Goal: Information Seeking & Learning: Understand process/instructions

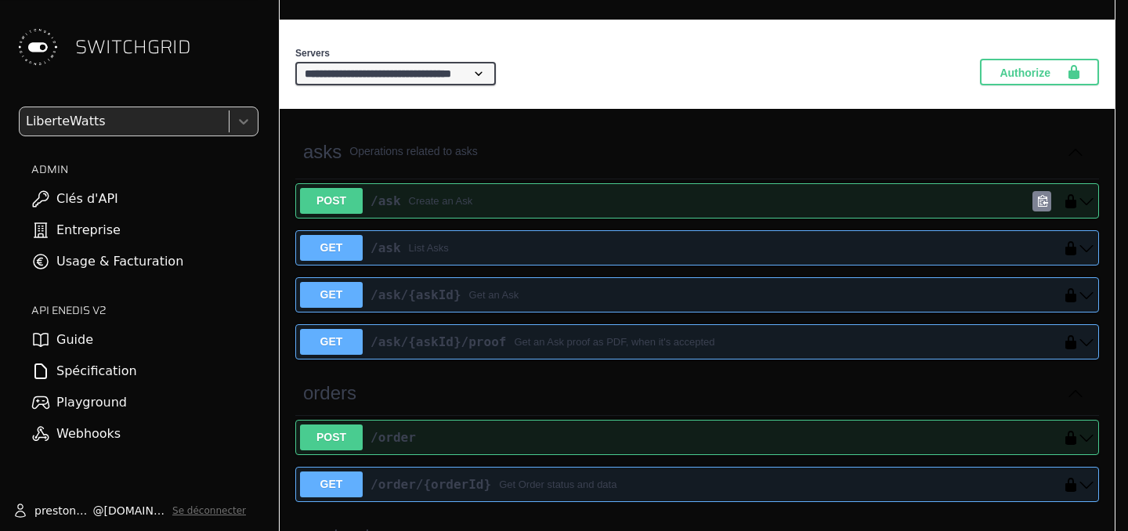
scroll to position [295, 0]
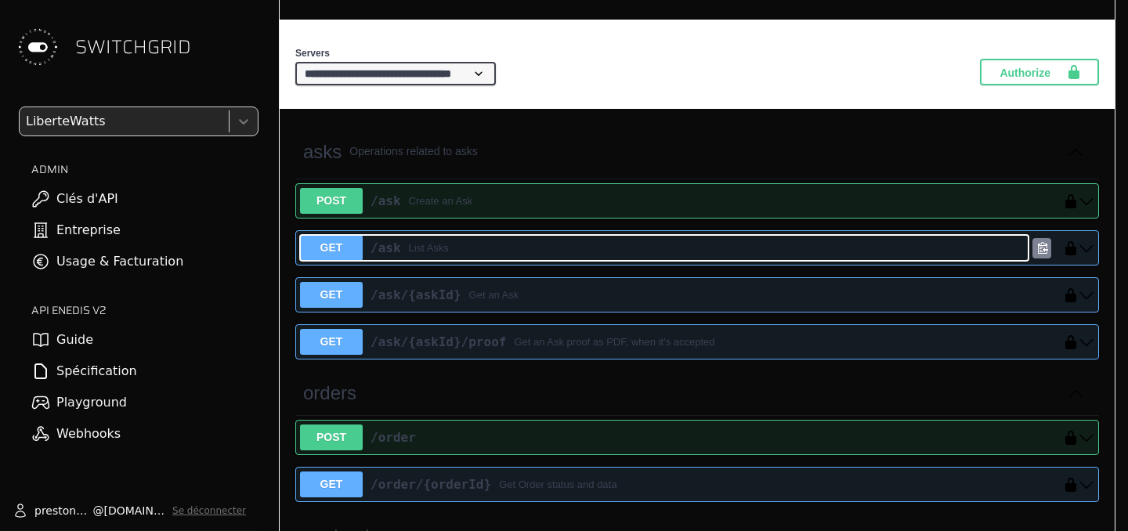
click at [675, 249] on div "/ask List Asks" at bounding box center [696, 248] width 666 height 19
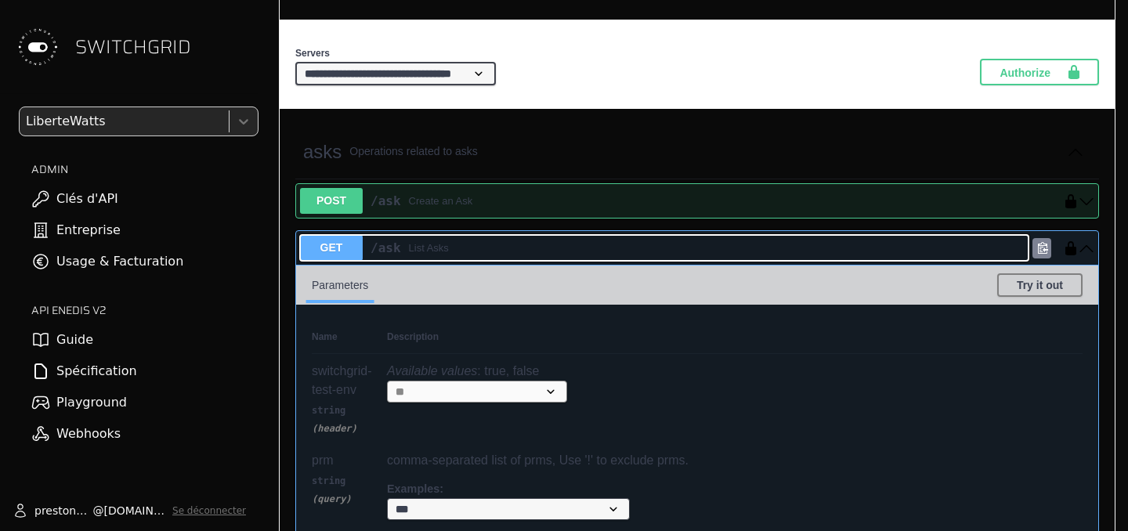
click at [675, 249] on div "/ask List Asks" at bounding box center [696, 248] width 666 height 19
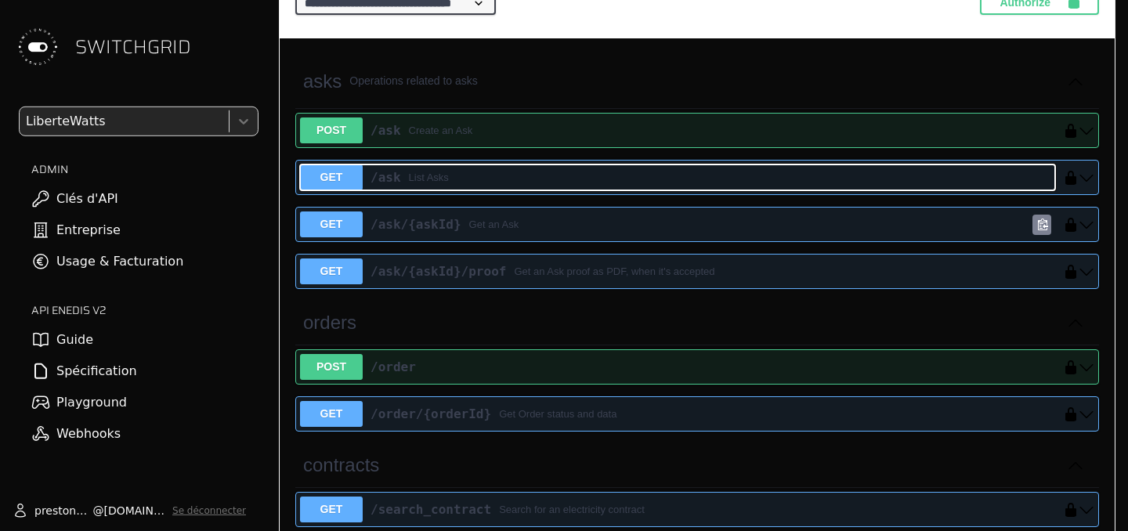
scroll to position [307, 0]
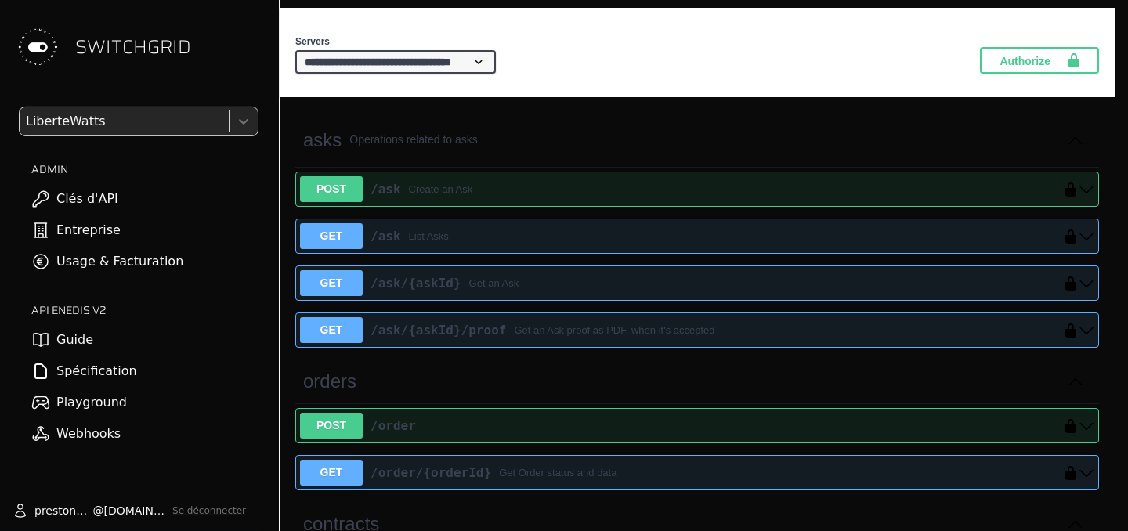
click at [186, 346] on link "Guide" at bounding box center [129, 339] width 259 height 31
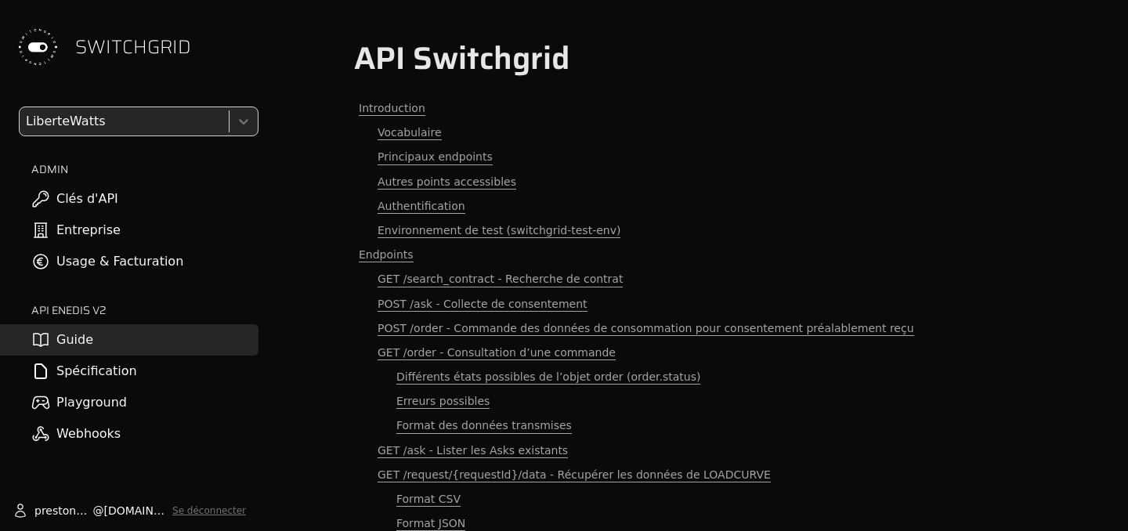
click at [178, 372] on link "Spécification" at bounding box center [129, 371] width 259 height 31
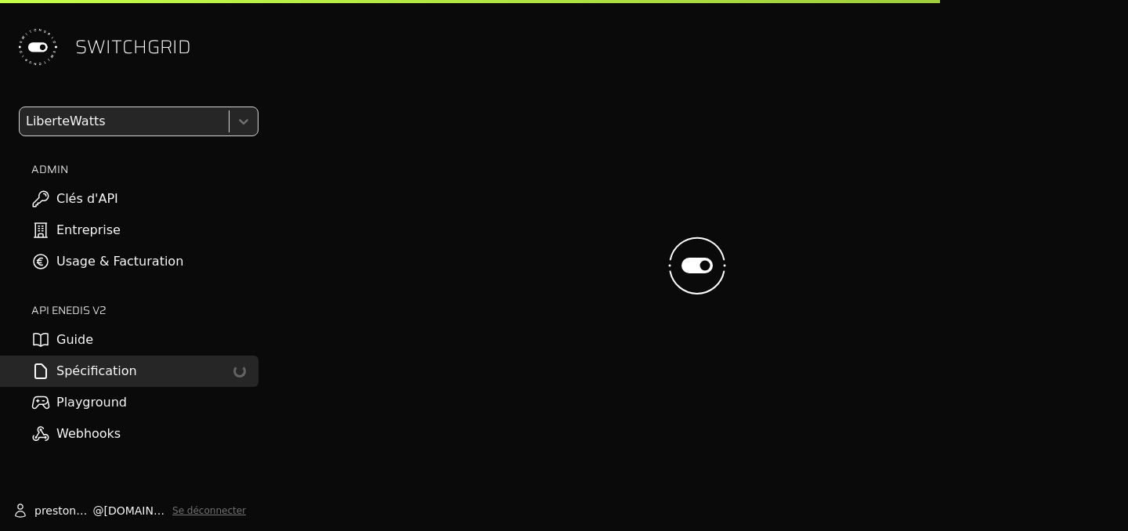
select select "**********"
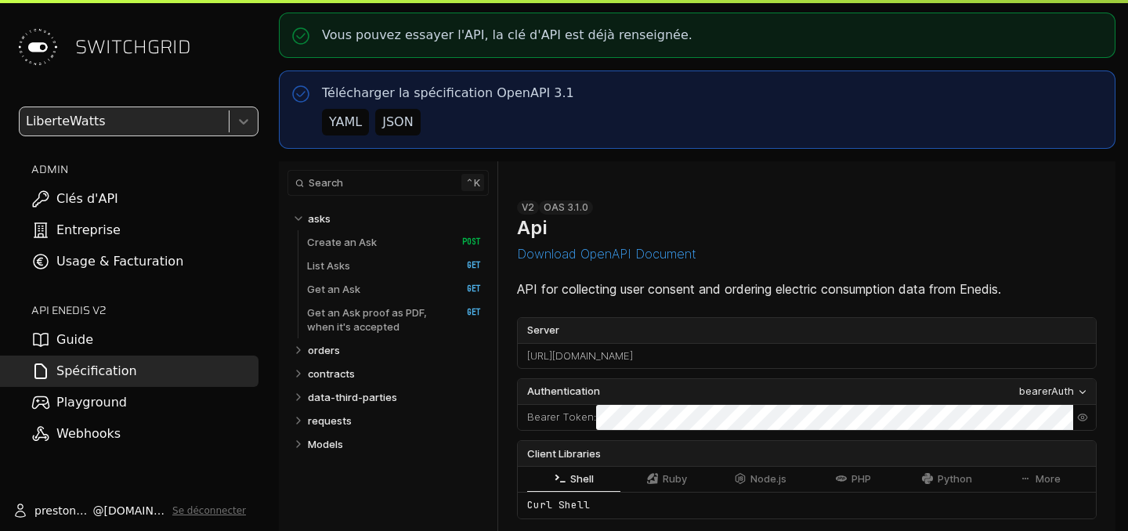
select select "**********"
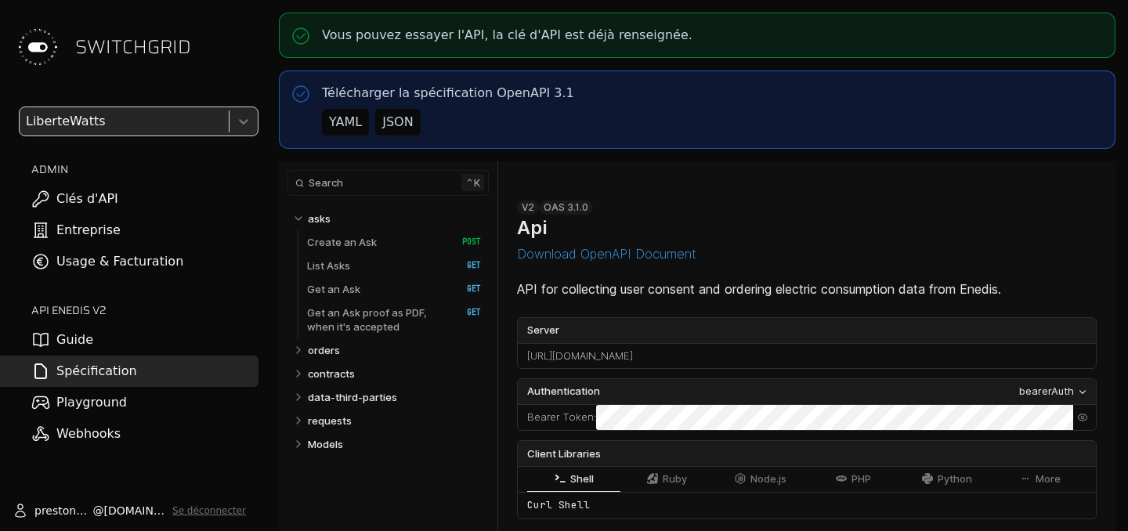
select select "**********"
click at [396, 288] on link "Get an Ask   HTTP Method: GET" at bounding box center [394, 289] width 174 height 24
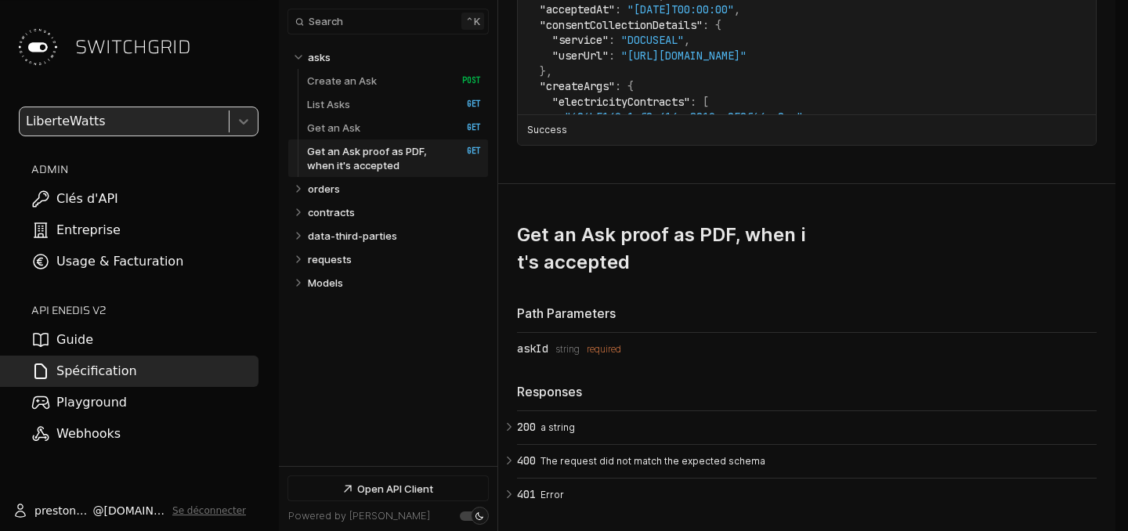
scroll to position [5249, 0]
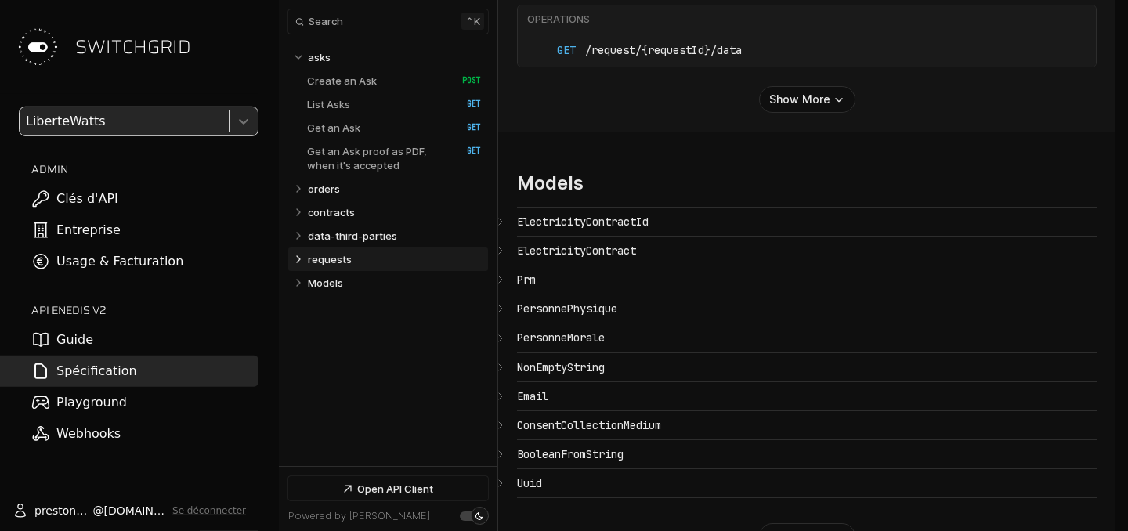
scroll to position [6965, 0]
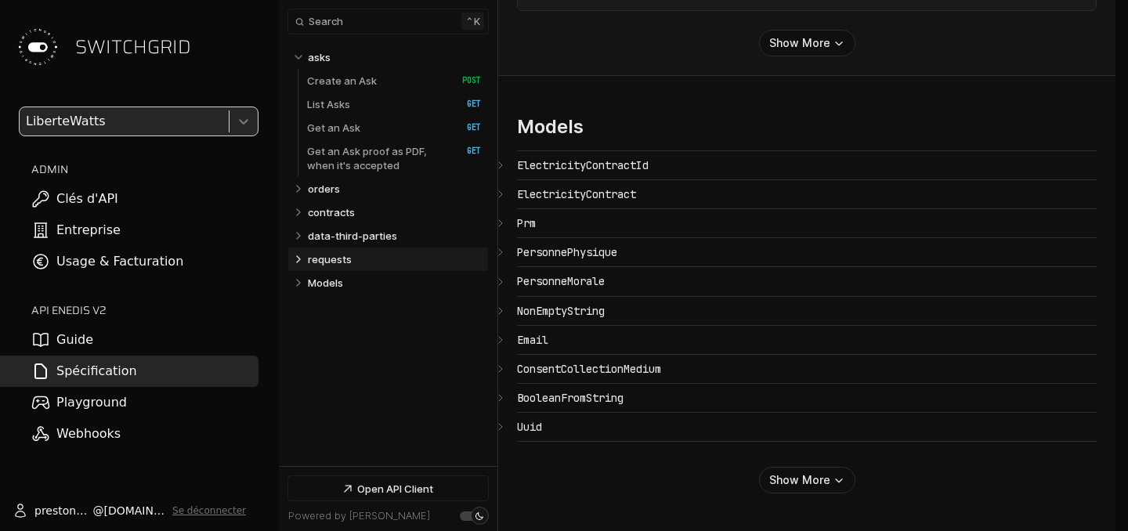
click at [507, 227] on section "Models ElectricityContractId ​ # Copy link {} ElectricityContract ​ # Copy link…" at bounding box center [806, 303] width 617 height 455
click at [503, 220] on icon "Open API Documentation for Api" at bounding box center [500, 223] width 13 height 13
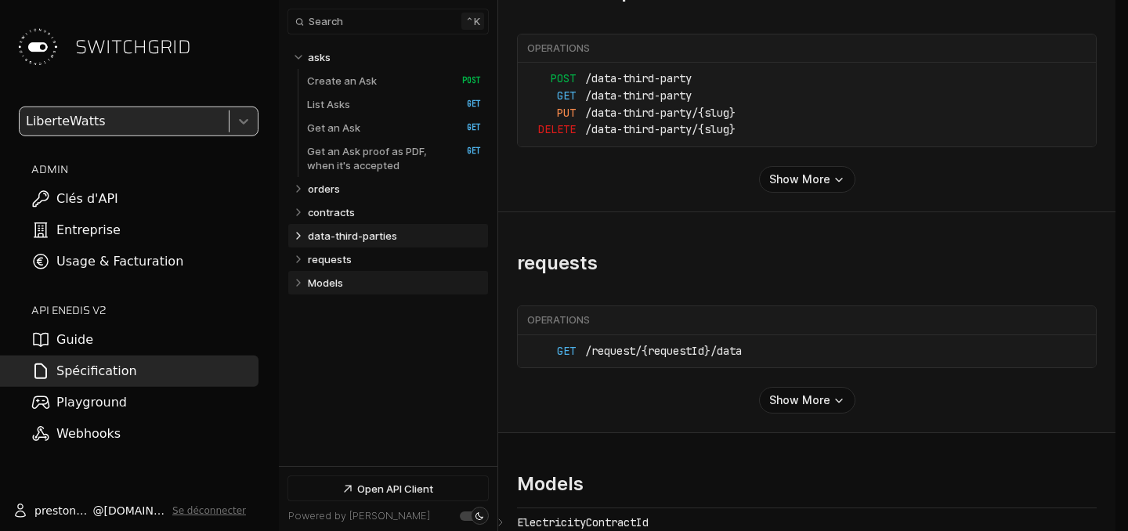
scroll to position [6574, 0]
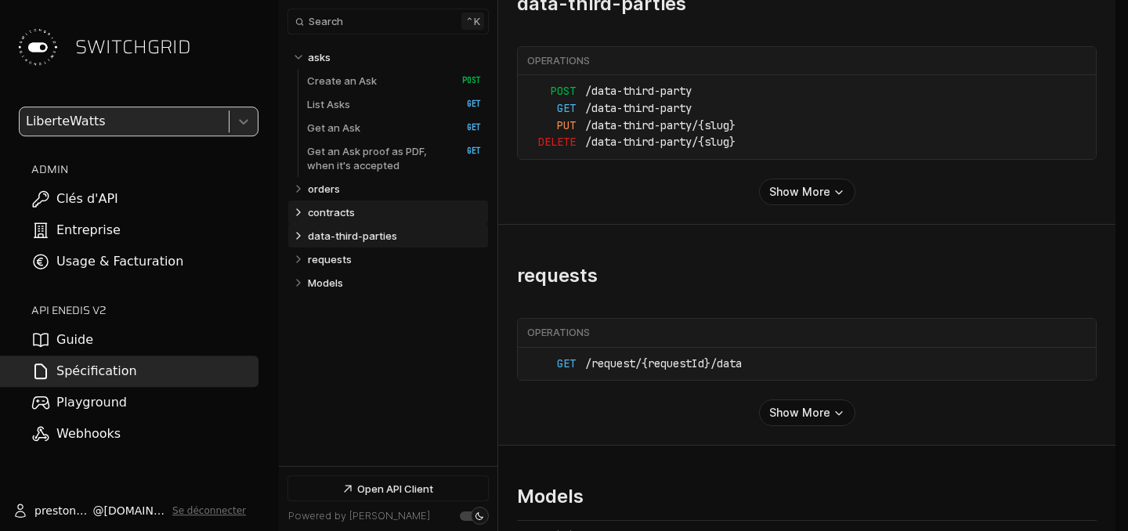
click at [298, 210] on icon "Table of contents for Api" at bounding box center [298, 212] width 3 height 6
select select "**********"
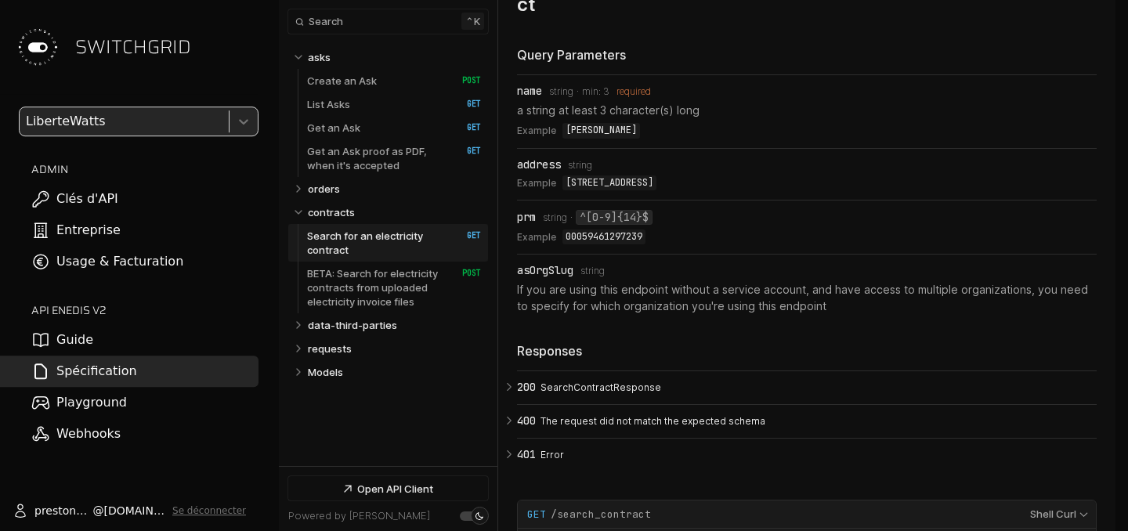
click at [384, 252] on p "Search for an electricity contract" at bounding box center [376, 243] width 139 height 28
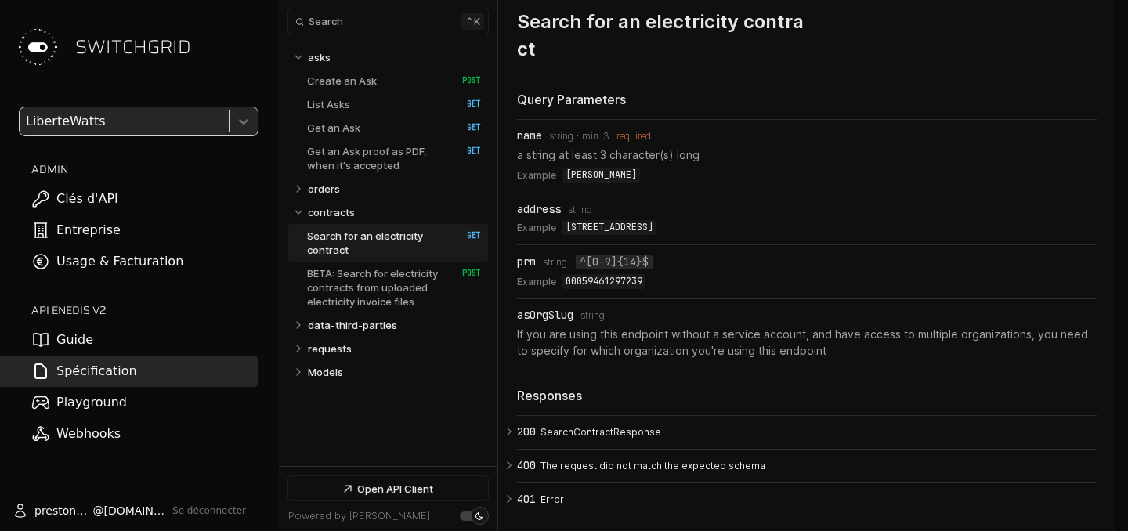
scroll to position [6473, 0]
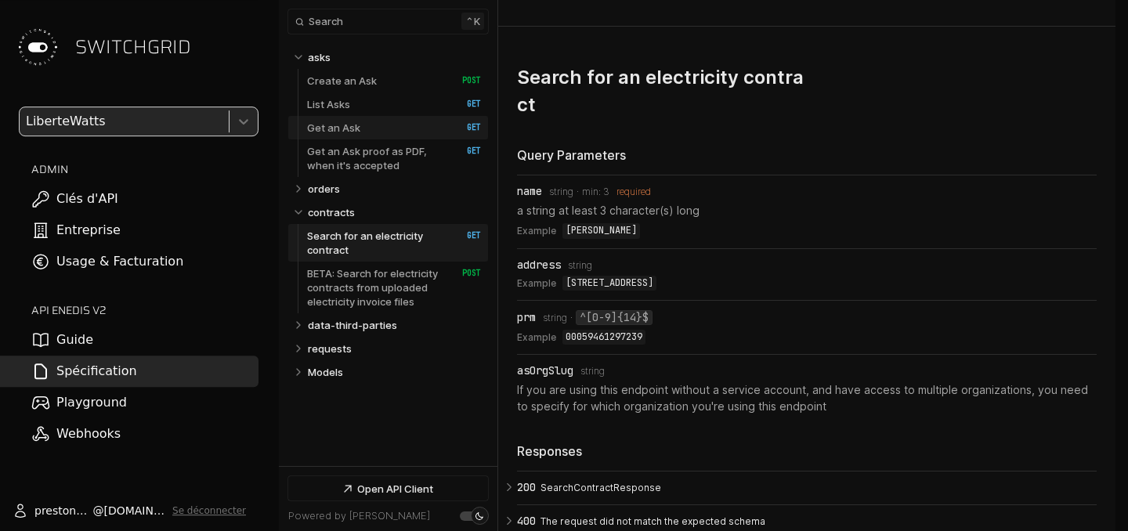
click at [390, 131] on link "Get an Ask   HTTP Method: GET" at bounding box center [394, 128] width 174 height 24
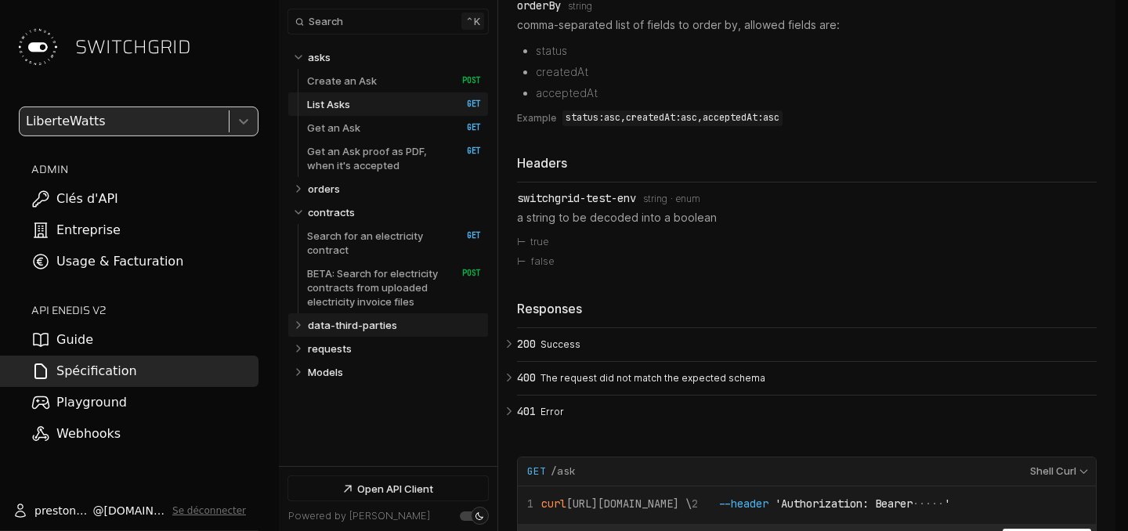
scroll to position [3869, 0]
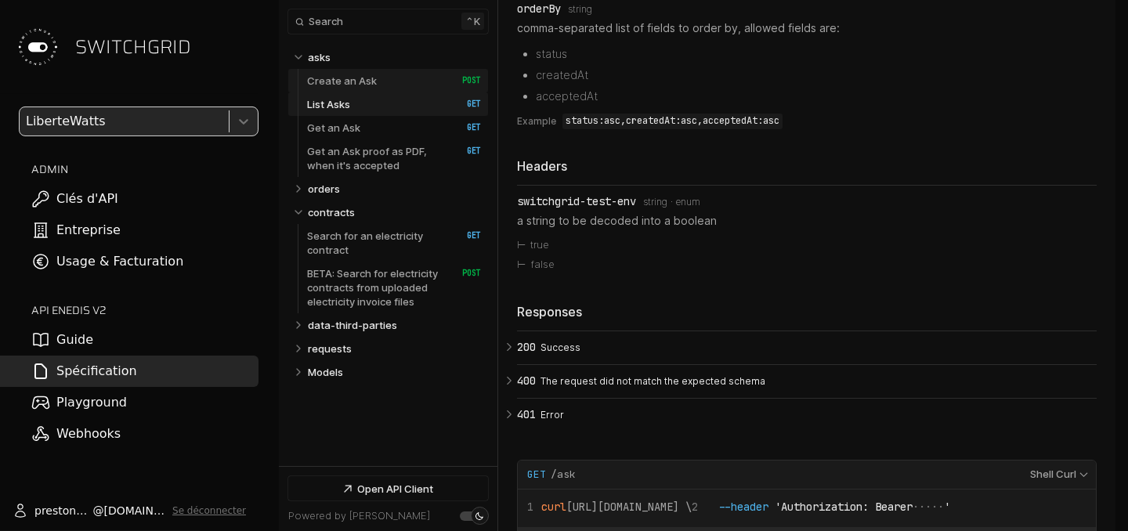
click at [334, 75] on p "Create an Ask" at bounding box center [342, 81] width 70 height 14
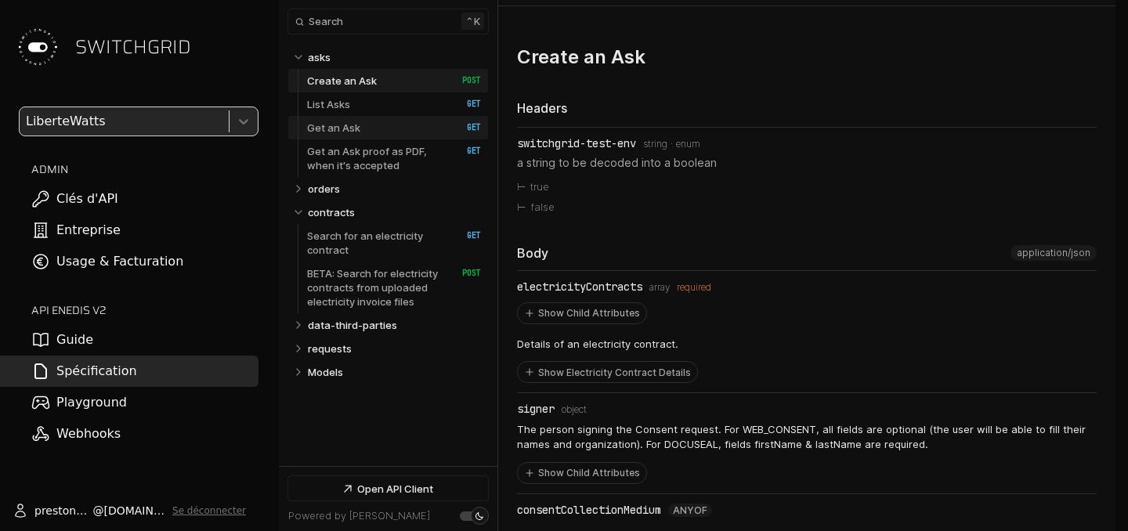
click at [417, 128] on link "Get an Ask   HTTP Method: GET" at bounding box center [394, 128] width 174 height 24
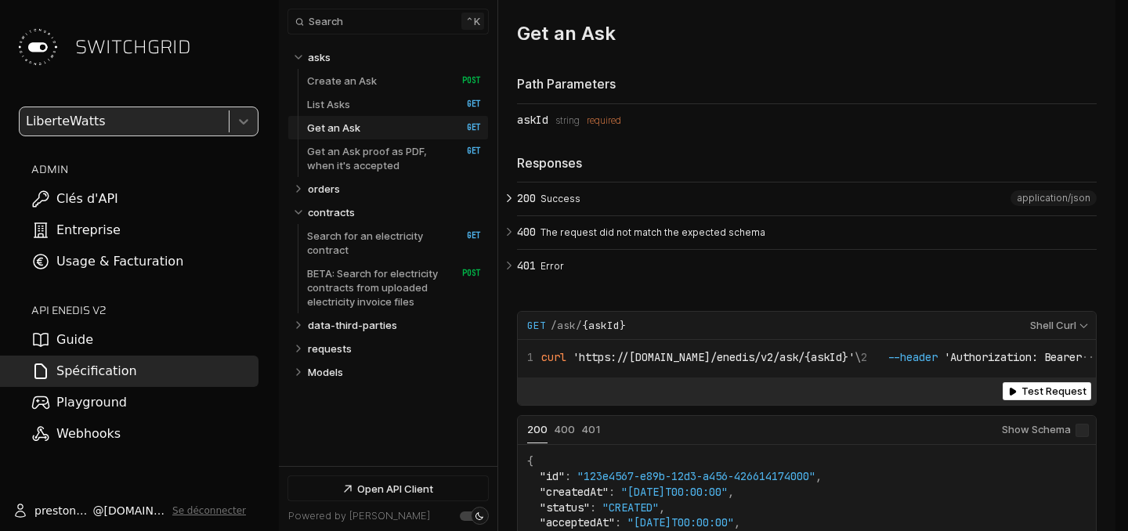
click at [514, 205] on icon "Open API Documentation for Api" at bounding box center [509, 198] width 14 height 14
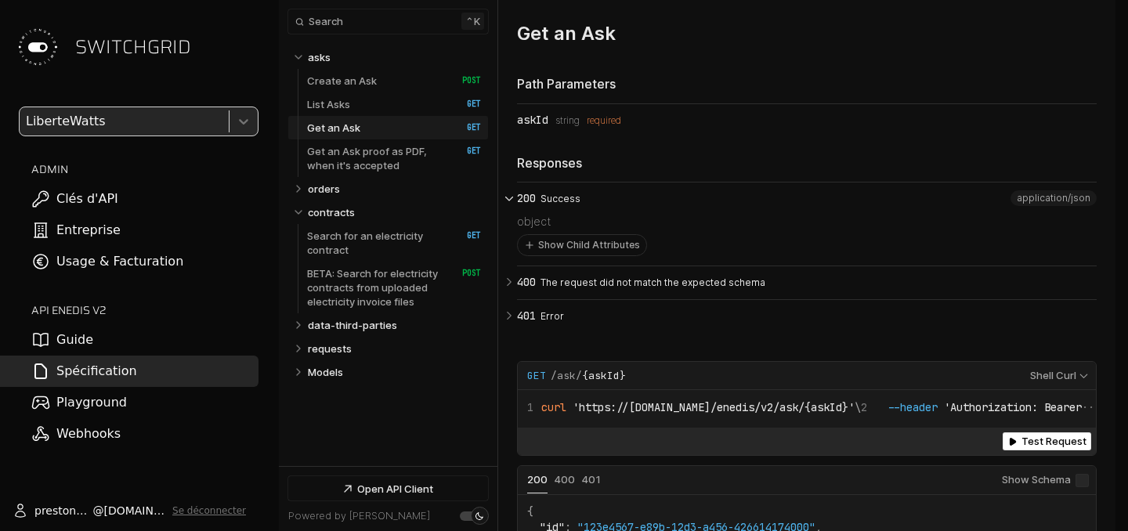
click at [514, 205] on icon "Open API Documentation for Api" at bounding box center [509, 198] width 14 height 14
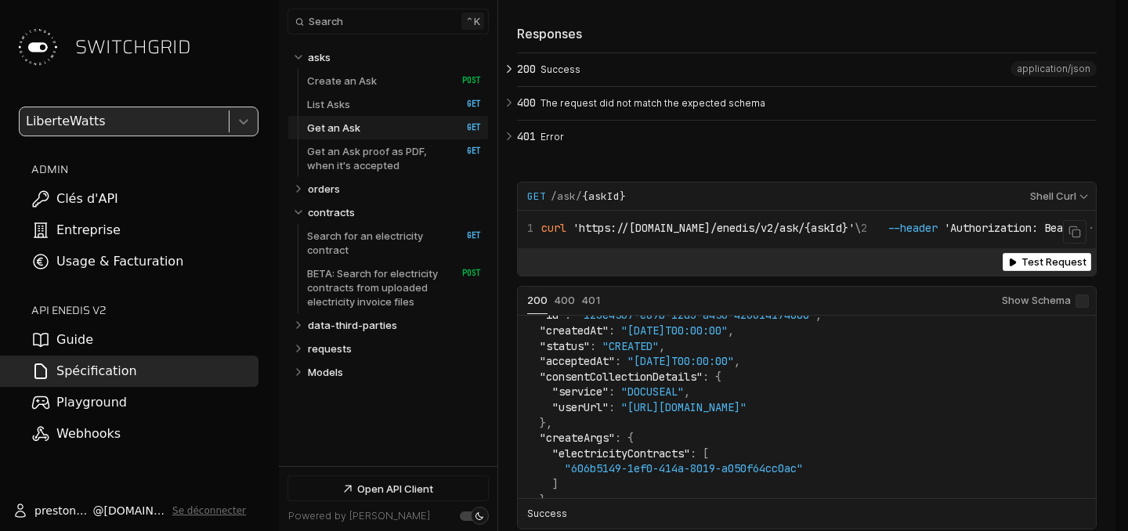
scroll to position [0, 0]
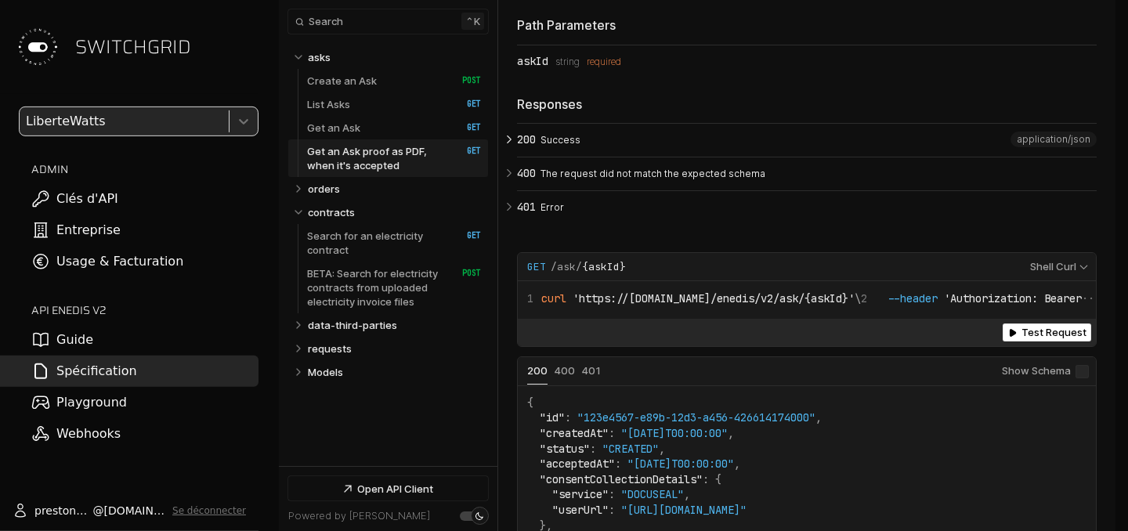
scroll to position [4783, 0]
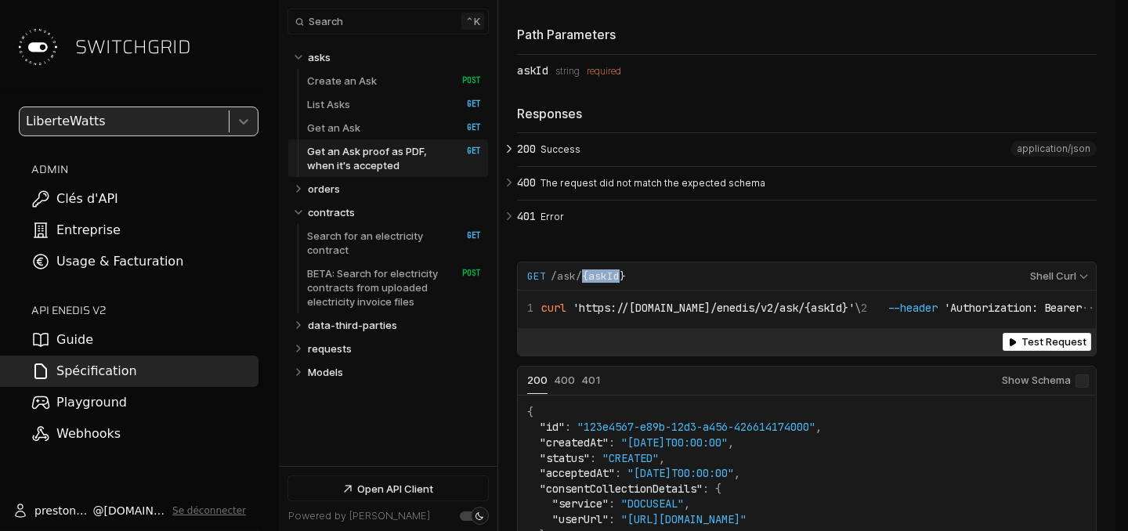
drag, startPoint x: 621, startPoint y: 288, endPoint x: 581, endPoint y: 298, distance: 40.3
click at [582, 283] on em "{askId}" at bounding box center [604, 276] width 44 height 13
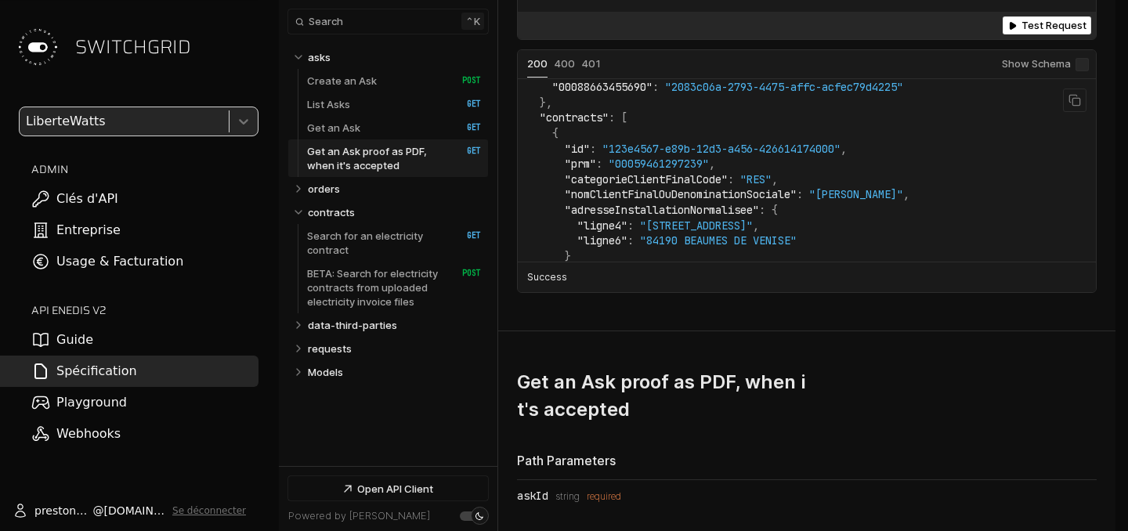
scroll to position [409, 0]
click at [646, 200] on span ""nomClientFinalOuDenominationSociale"" at bounding box center [681, 193] width 232 height 14
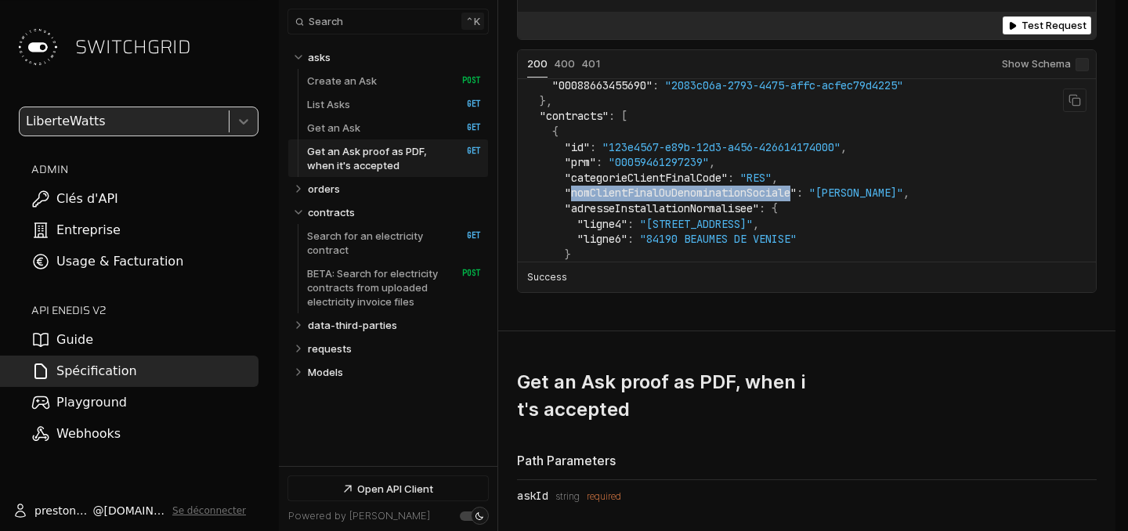
click at [646, 200] on span ""nomClientFinalOuDenominationSociale"" at bounding box center [681, 193] width 232 height 14
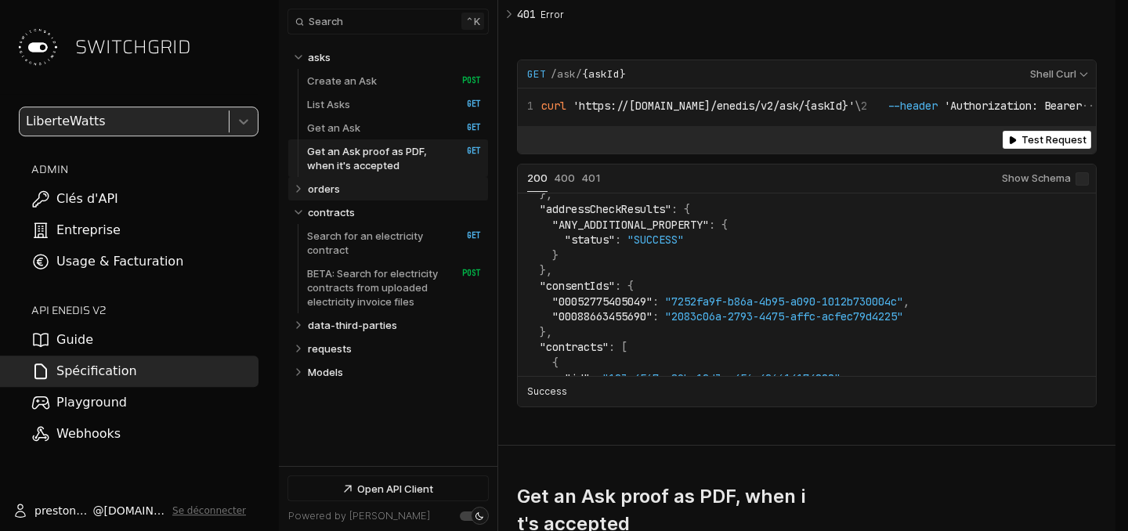
scroll to position [4970, 0]
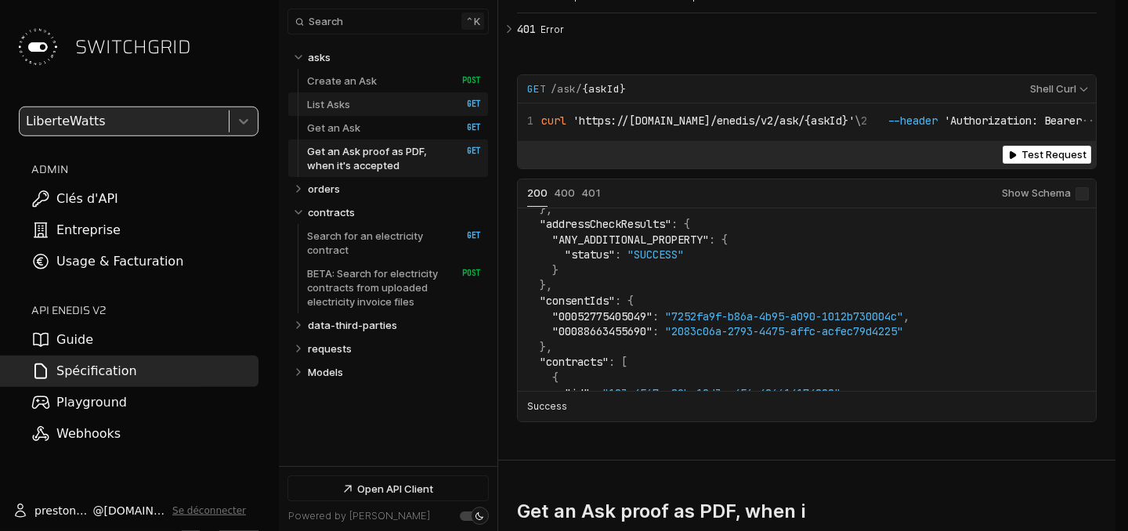
click at [410, 114] on link "List Asks   HTTP Method: GET" at bounding box center [394, 104] width 174 height 24
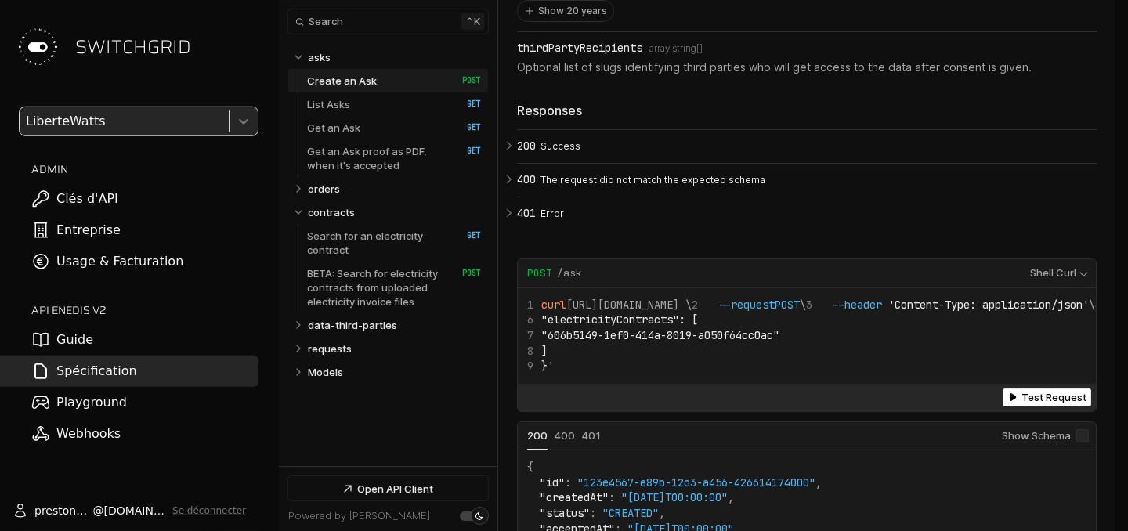
scroll to position [2772, 0]
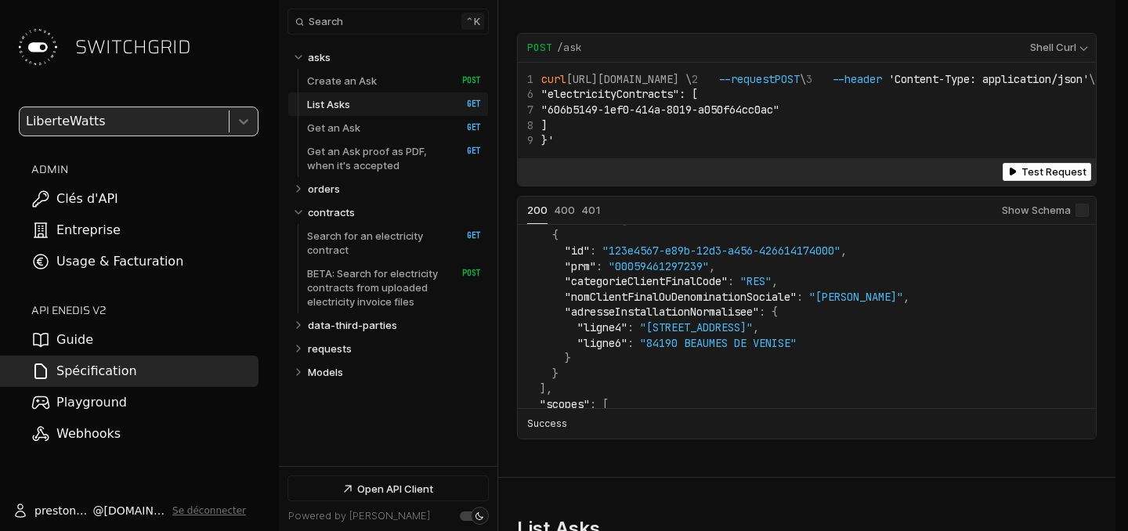
scroll to position [452, 0]
click at [646, 303] on span ""nomClientFinalOuDenominationSociale"" at bounding box center [681, 296] width 232 height 14
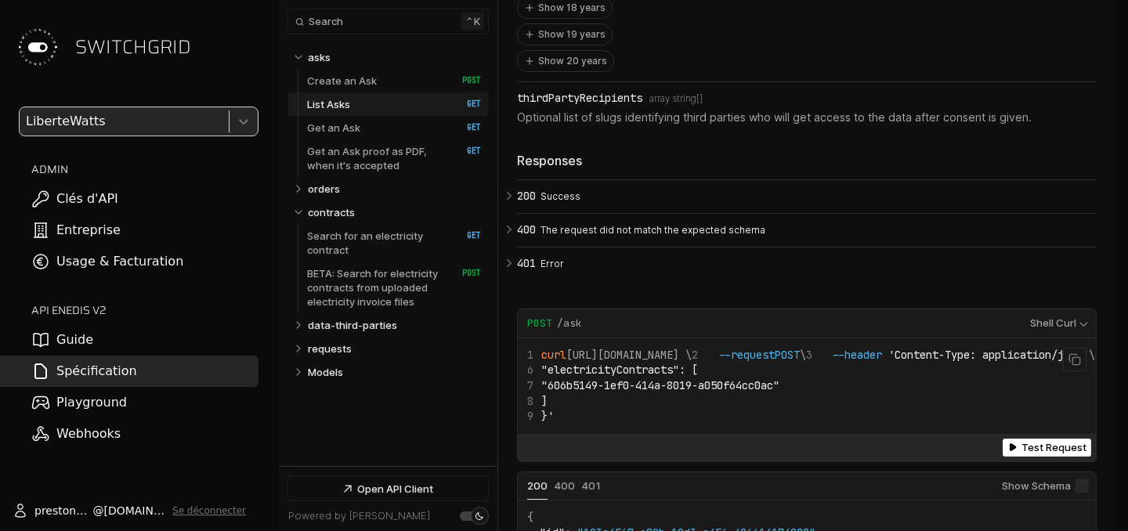
scroll to position [2716, 0]
click at [438, 101] on link "List Asks   HTTP Method: GET" at bounding box center [394, 104] width 174 height 24
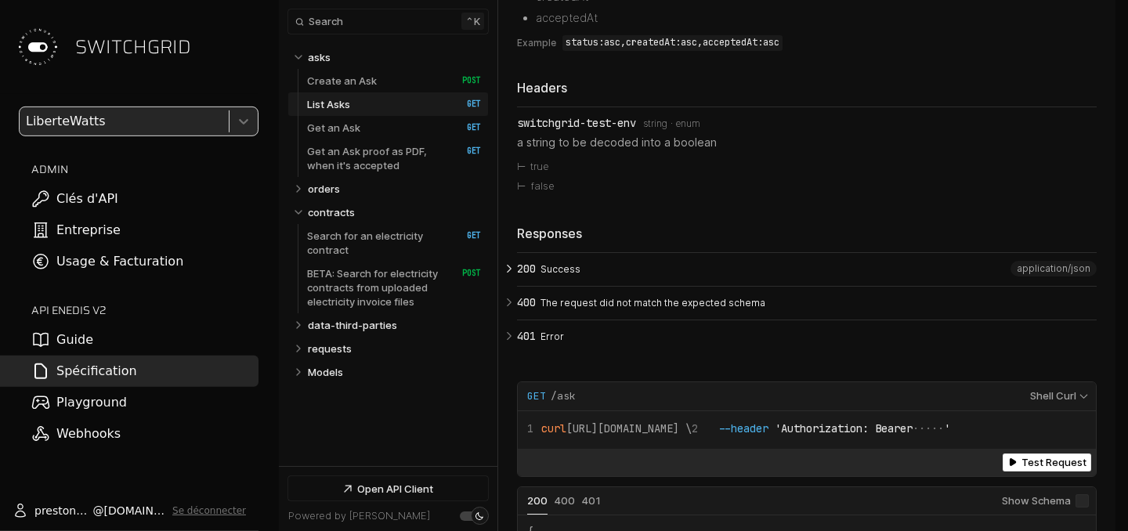
scroll to position [4061, 0]
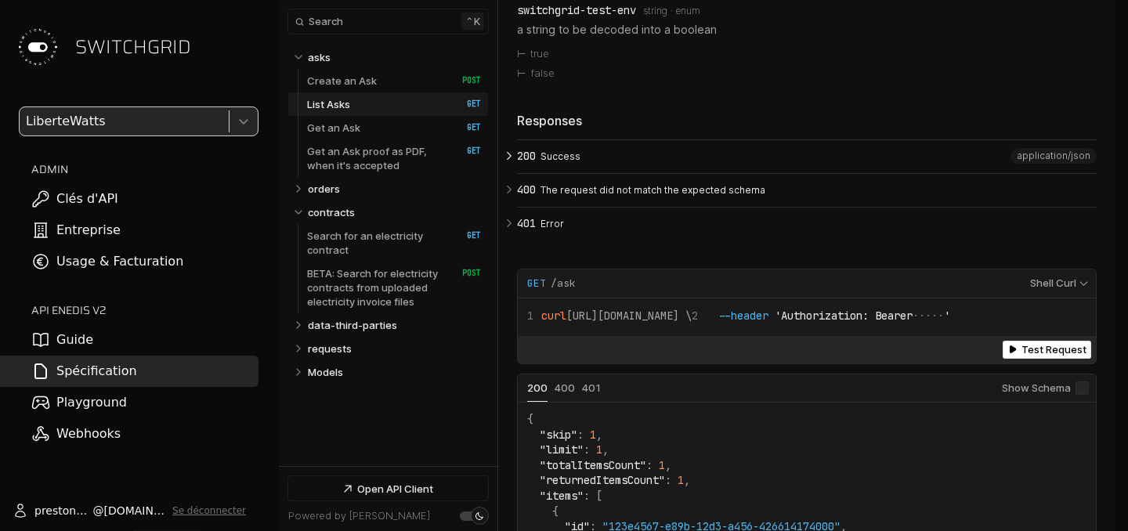
click at [514, 163] on icon "Open API Documentation for Api" at bounding box center [509, 156] width 14 height 14
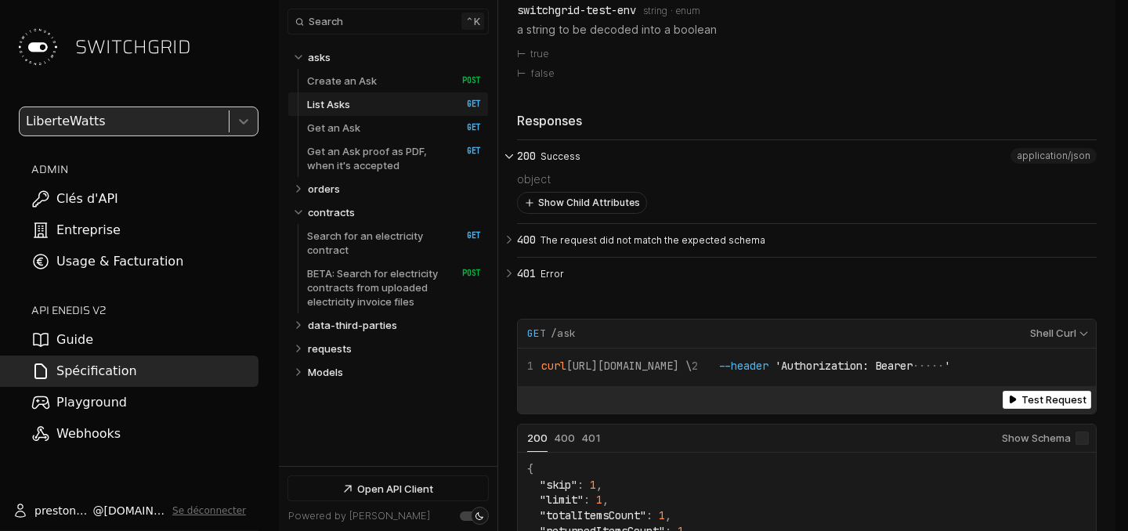
click at [607, 213] on button "Show Child Attributes" at bounding box center [582, 203] width 129 height 20
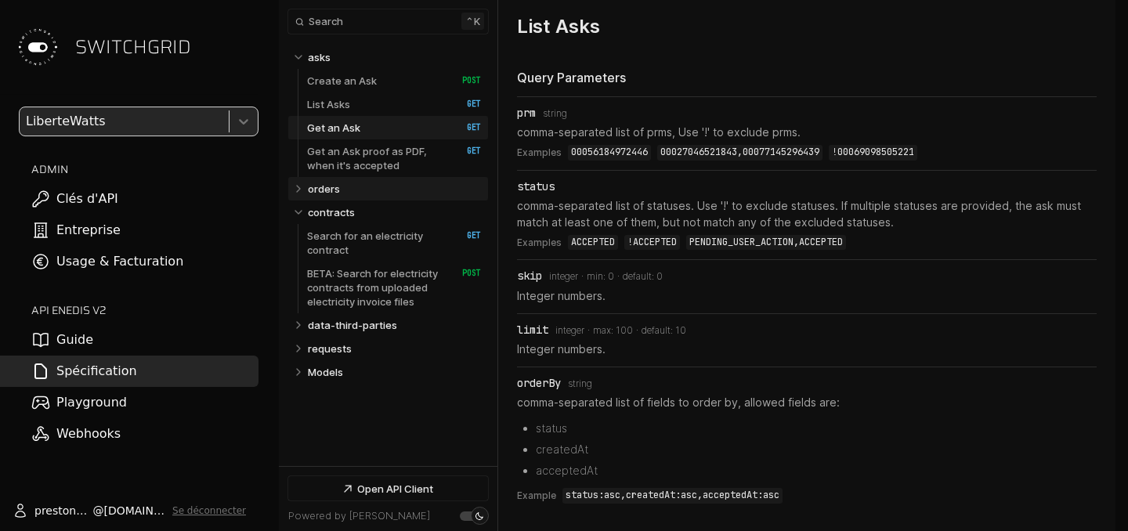
scroll to position [3424, 0]
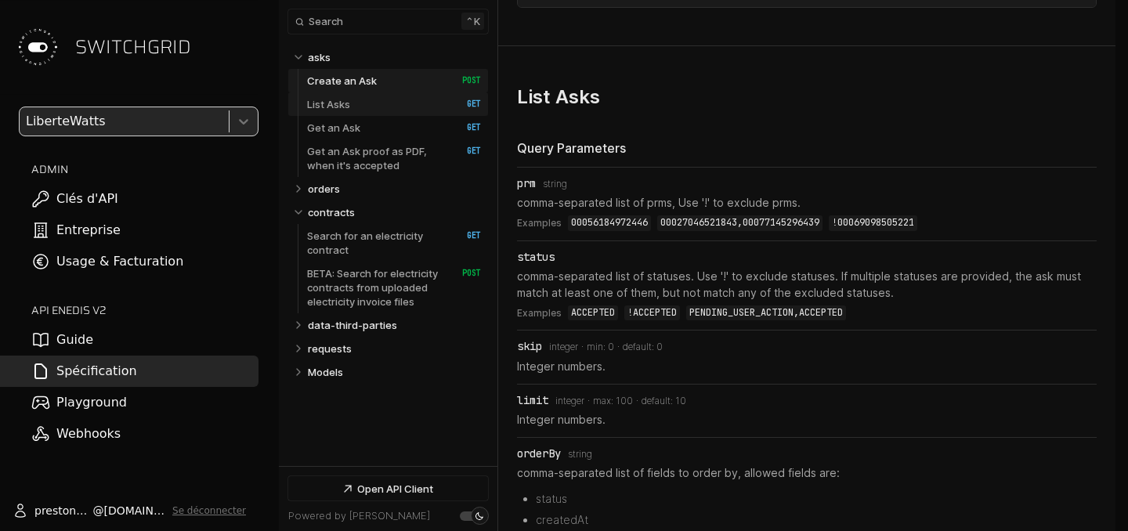
click at [423, 110] on link "List Asks   HTTP Method: GET" at bounding box center [394, 104] width 174 height 24
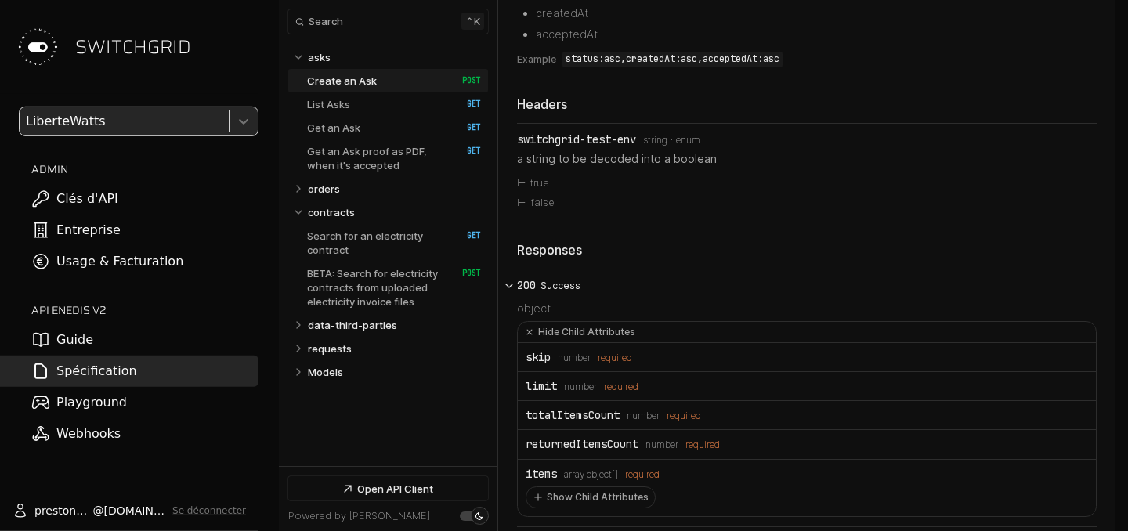
scroll to position [3934, 0]
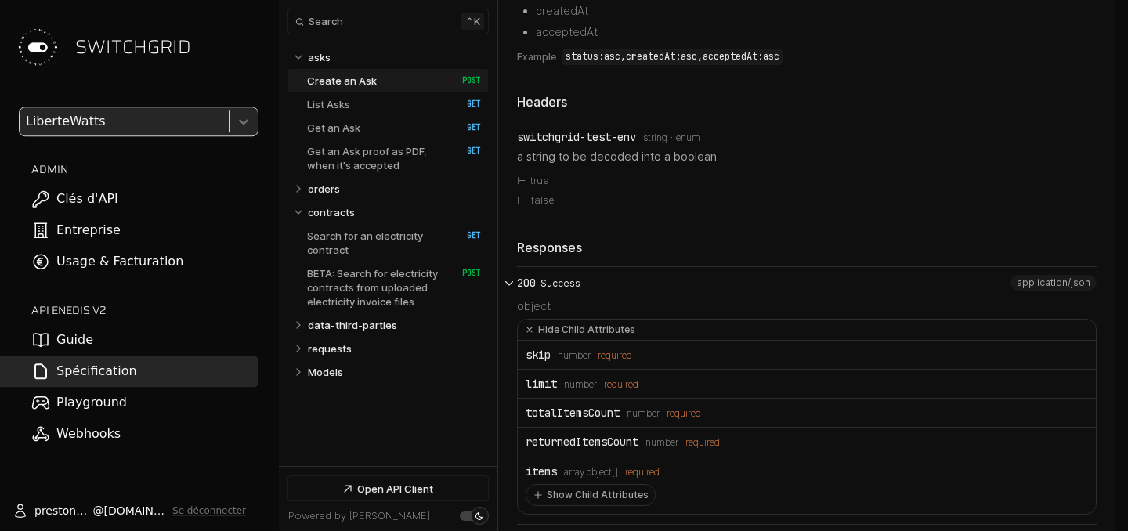
click at [568, 291] on button "200 Success" at bounding box center [807, 279] width 580 height 24
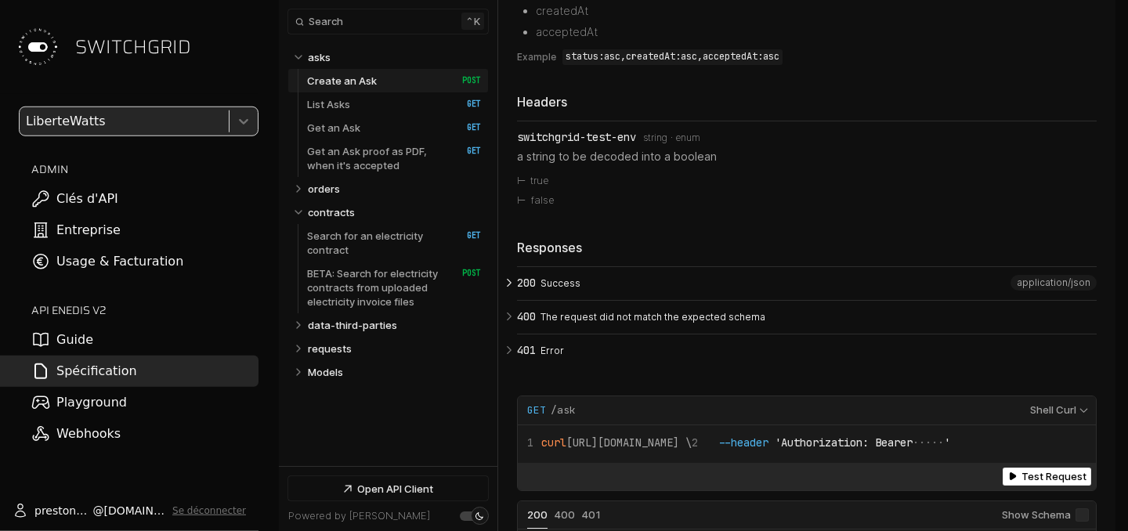
click at [568, 291] on p "Success" at bounding box center [817, 284] width 552 height 14
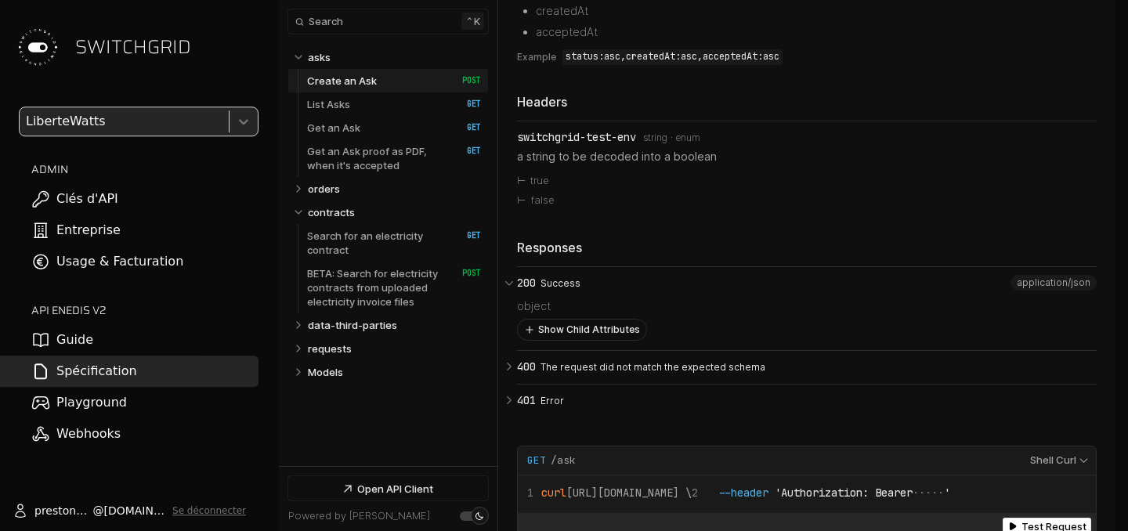
click at [569, 340] on button "Show Child Attributes" at bounding box center [582, 330] width 129 height 20
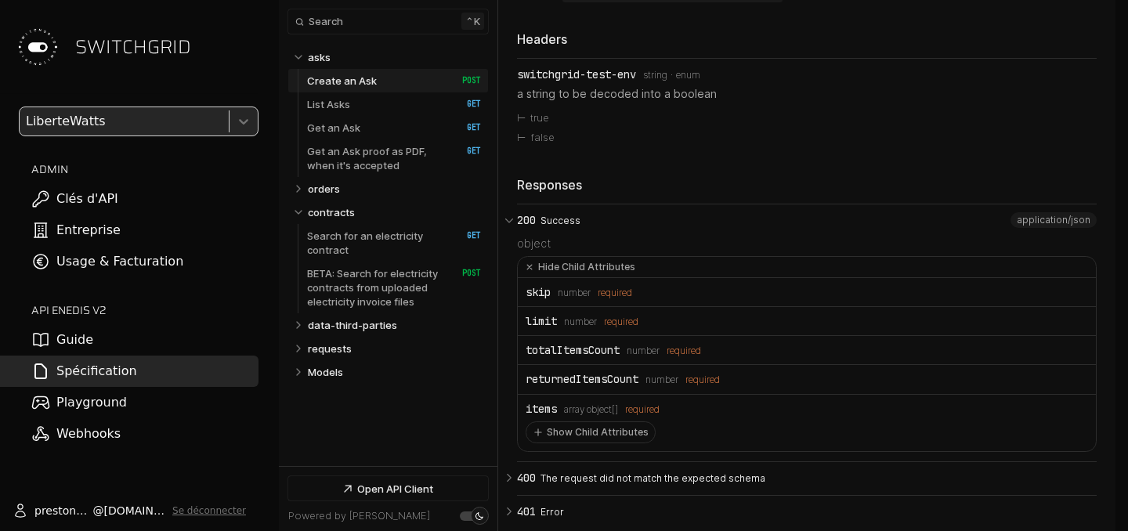
scroll to position [4021, 0]
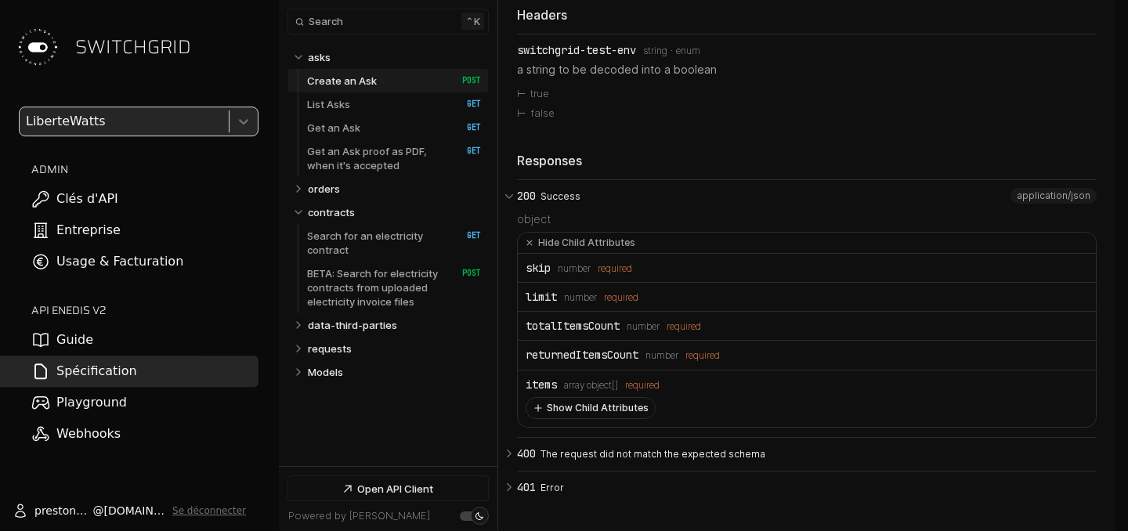
click at [610, 417] on button "Show Child Attributes" at bounding box center [591, 408] width 129 height 20
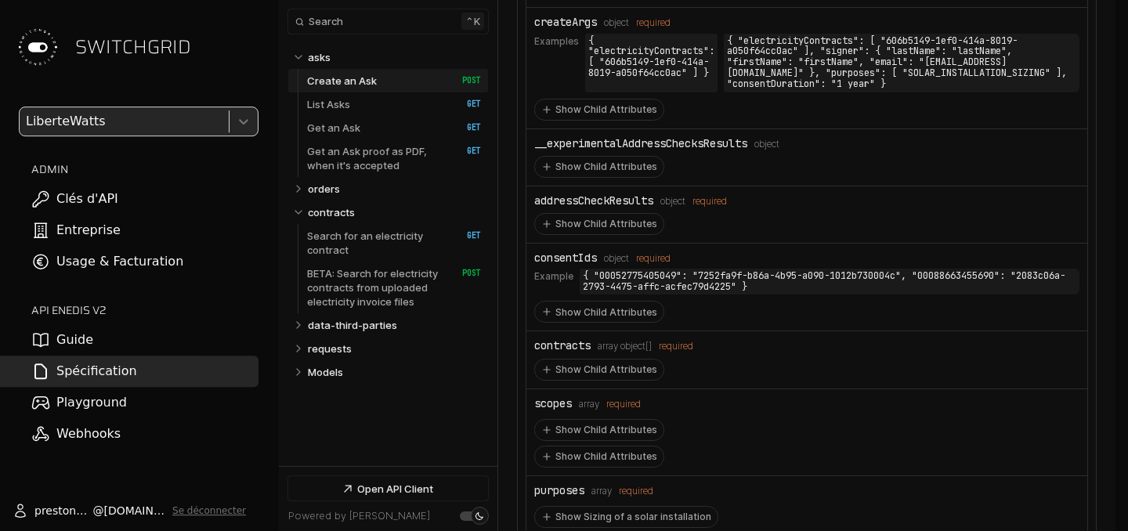
scroll to position [4930, 0]
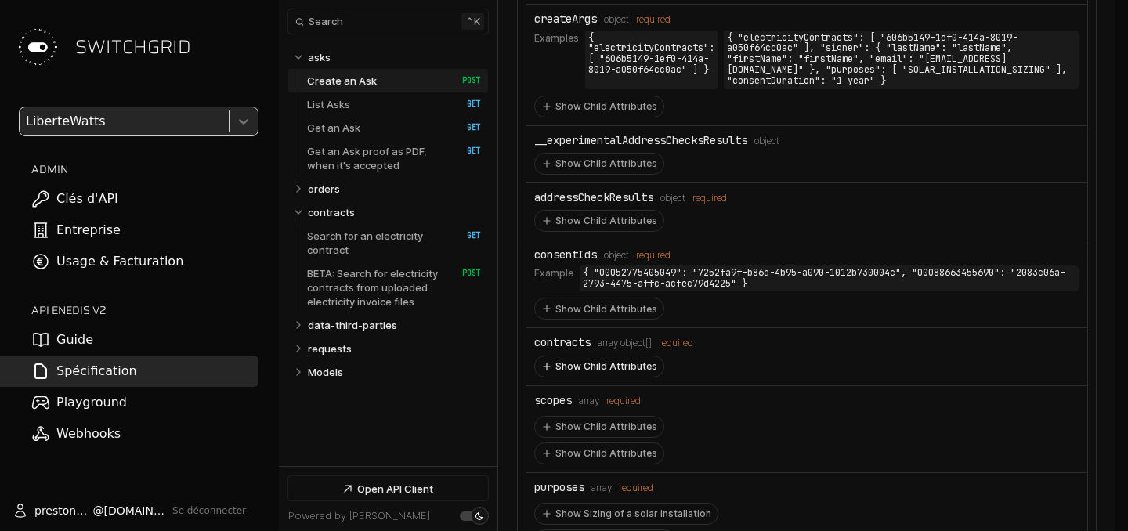
click at [637, 367] on button "Show Child Attributes" at bounding box center [599, 367] width 129 height 20
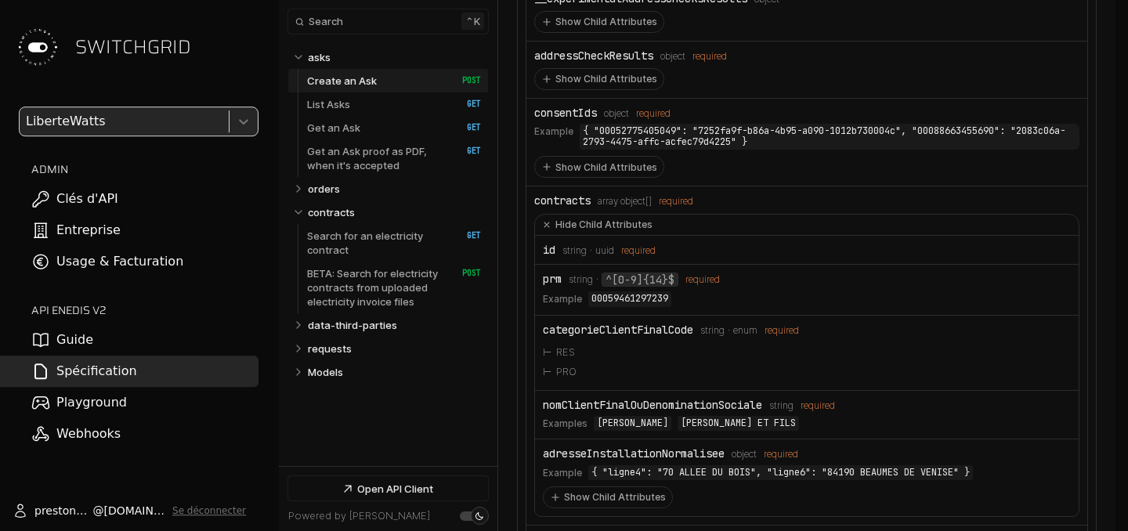
scroll to position [5089, 0]
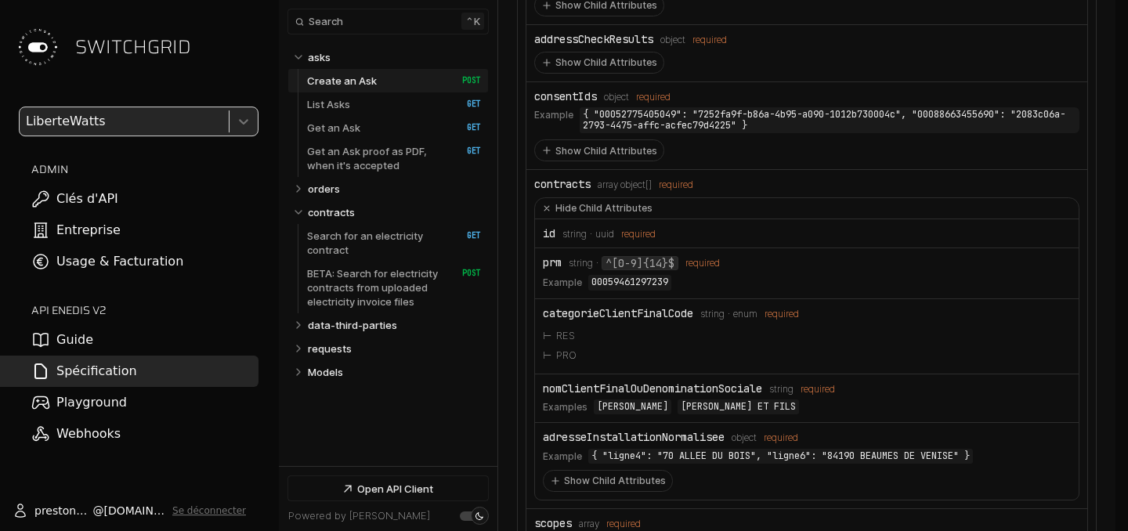
click at [691, 389] on div "nomClientFinalOuDenominationSociale" at bounding box center [652, 388] width 219 height 13
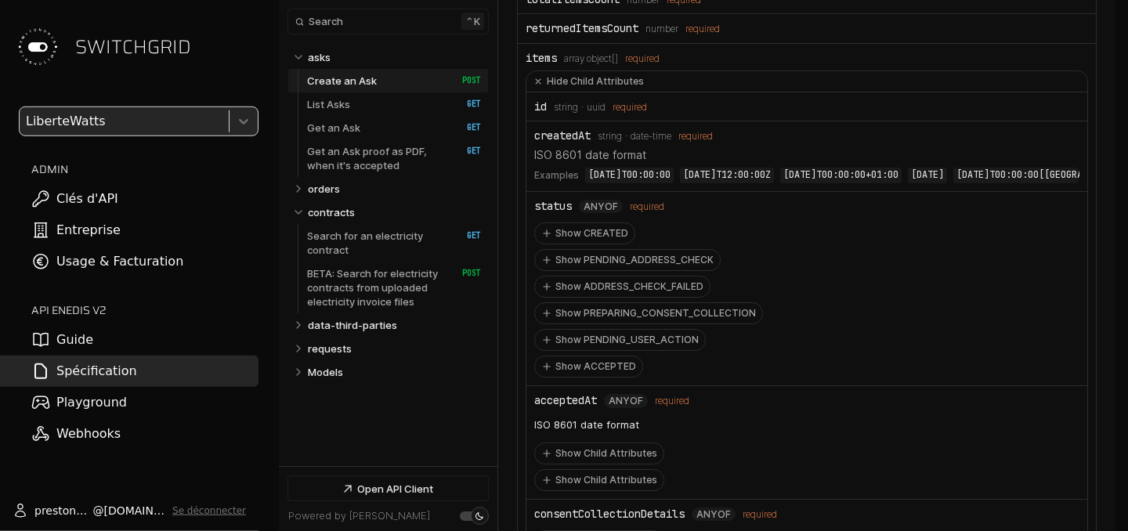
scroll to position [4342, 0]
